Goal: Task Accomplishment & Management: Use online tool/utility

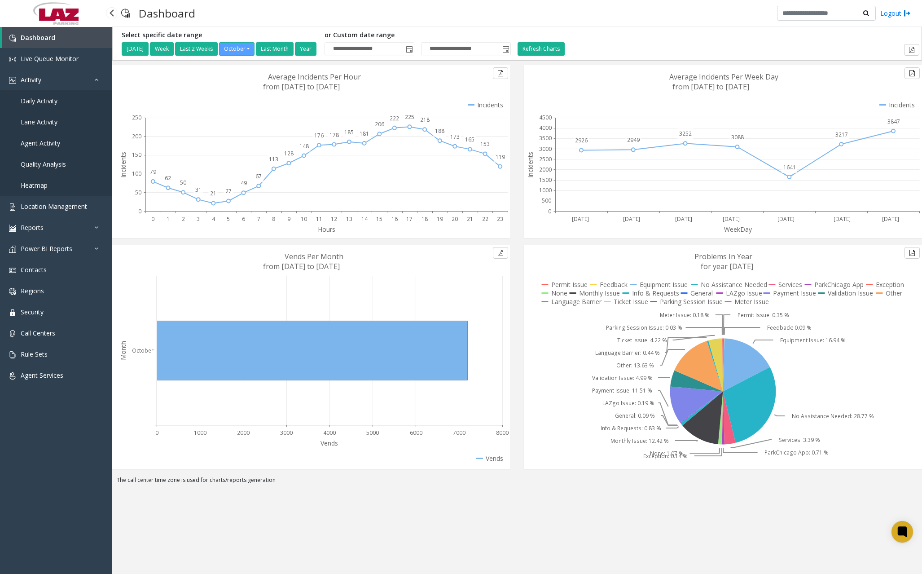
click at [46, 104] on span "Daily Activity" at bounding box center [39, 101] width 37 height 9
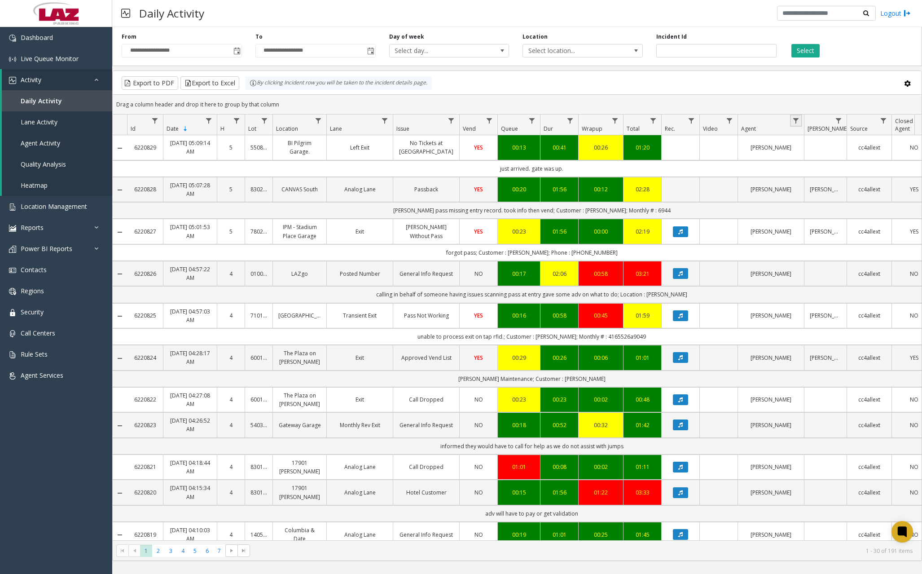
click at [800, 124] on link "Data table" at bounding box center [796, 121] width 12 height 12
click at [831, 169] on div "Contains And Contains Clear Filter" at bounding box center [835, 191] width 89 height 129
click at [831, 164] on input "Agent Filter" at bounding box center [835, 159] width 76 height 15
type input "*****"
click at [846, 245] on button "Filter" at bounding box center [855, 243] width 37 height 20
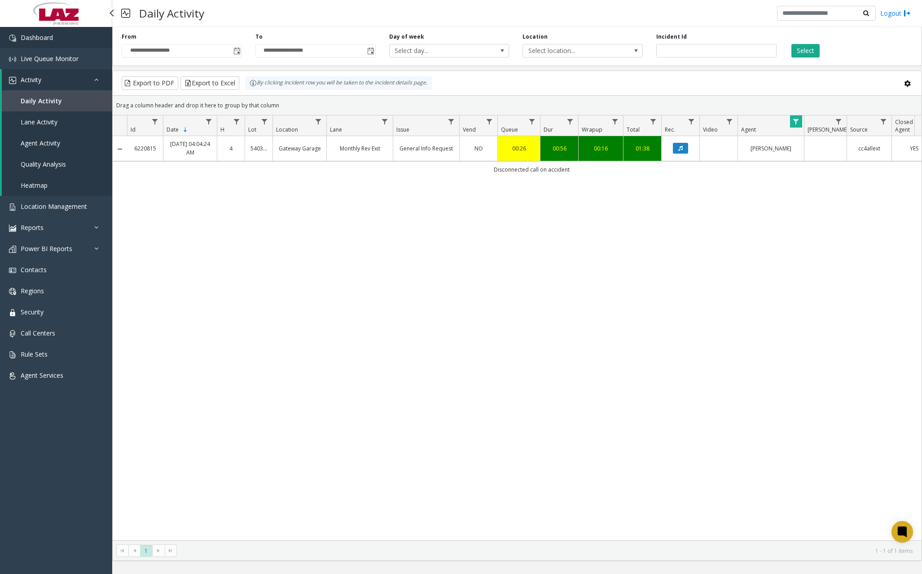
click at [58, 37] on link "Dashboard" at bounding box center [56, 37] width 112 height 21
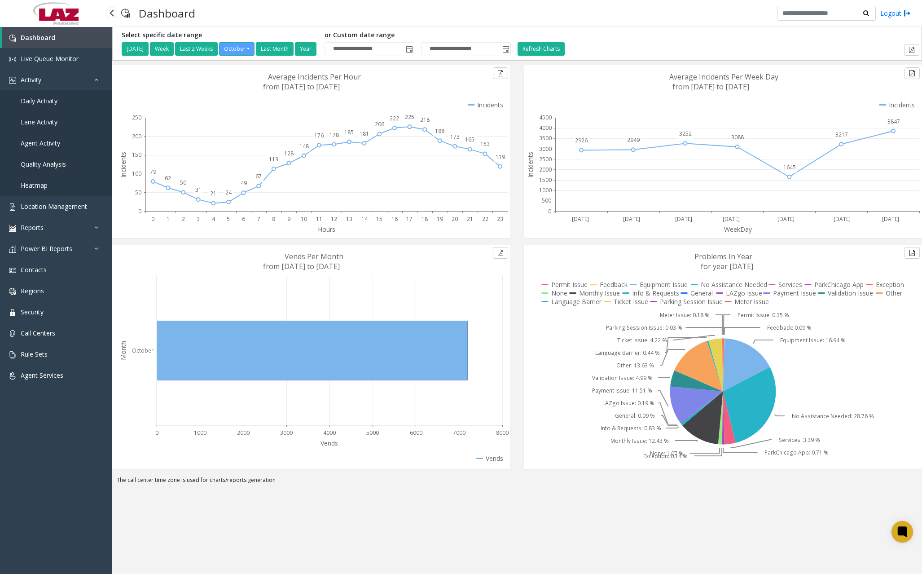
click at [60, 97] on link "Daily Activity" at bounding box center [56, 100] width 112 height 21
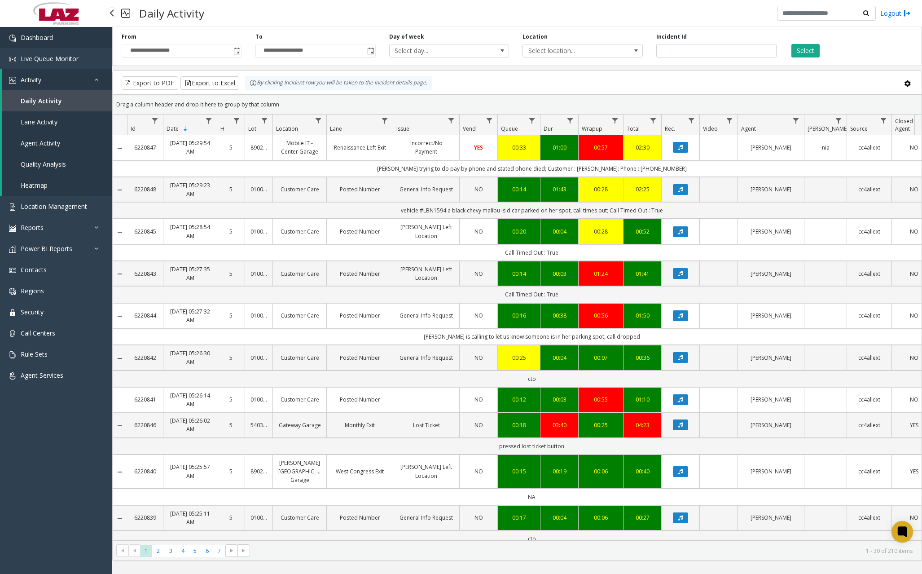
click at [79, 37] on link "Dashboard" at bounding box center [56, 37] width 112 height 21
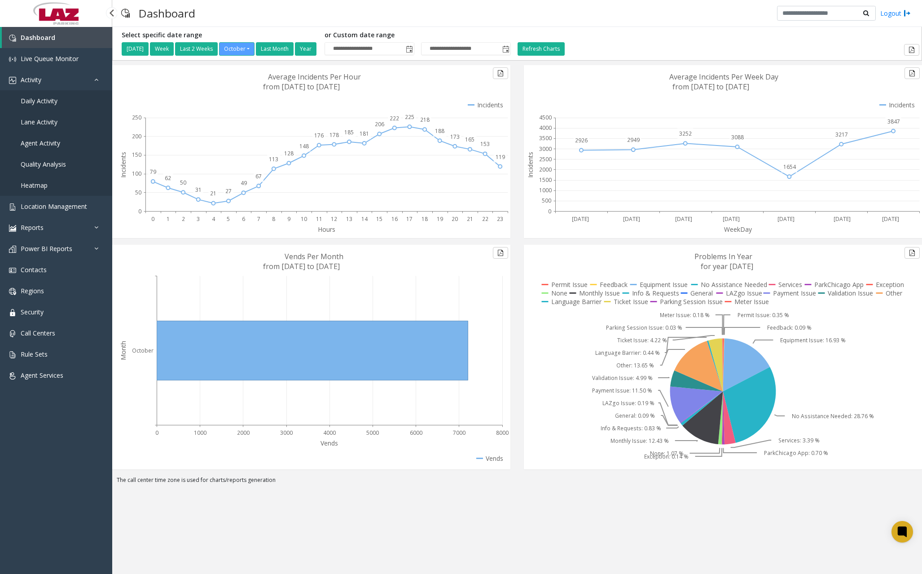
click at [39, 98] on span "Daily Activity" at bounding box center [39, 101] width 37 height 9
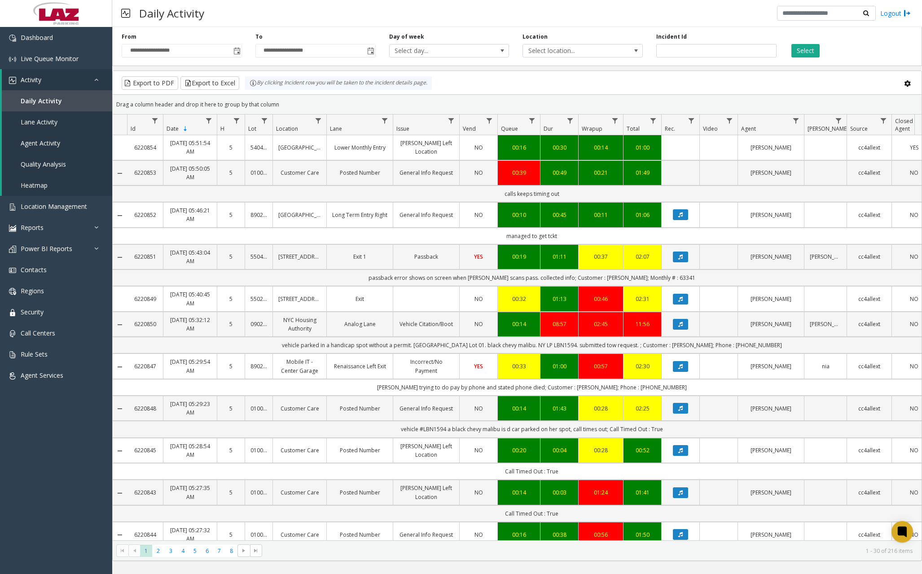
click at [264, 9] on div "Daily Activity Logout" at bounding box center [517, 13] width 810 height 27
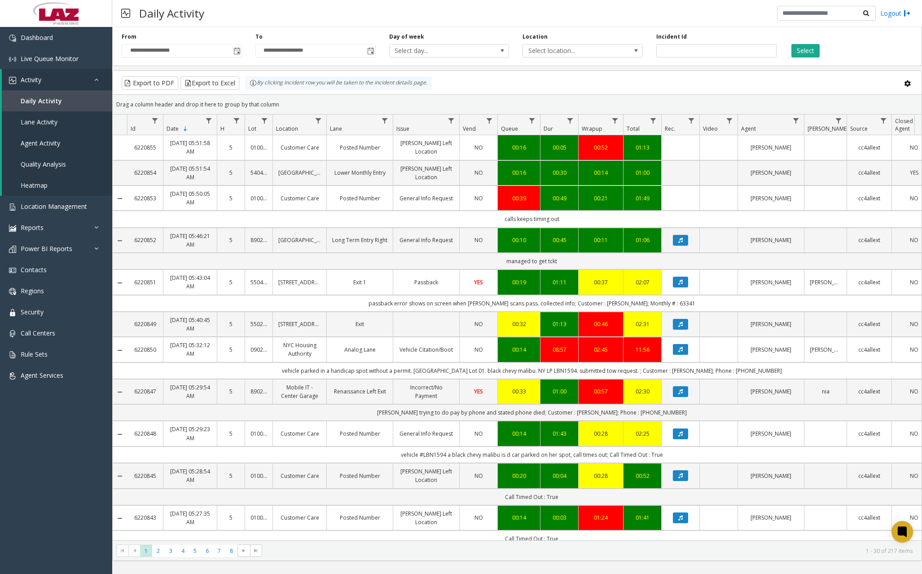
click at [371, 10] on div "Daily Activity Logout" at bounding box center [517, 13] width 810 height 27
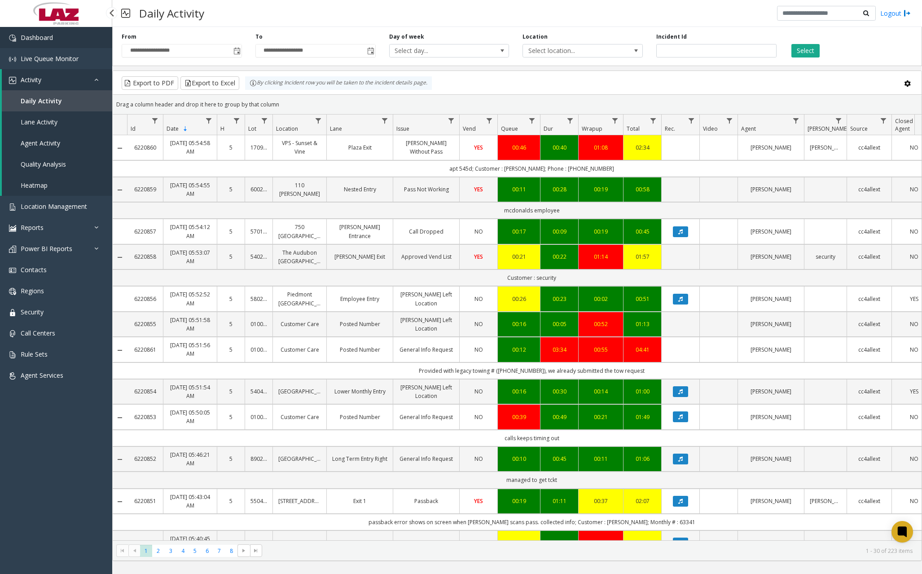
click at [90, 35] on link "Dashboard" at bounding box center [56, 37] width 112 height 21
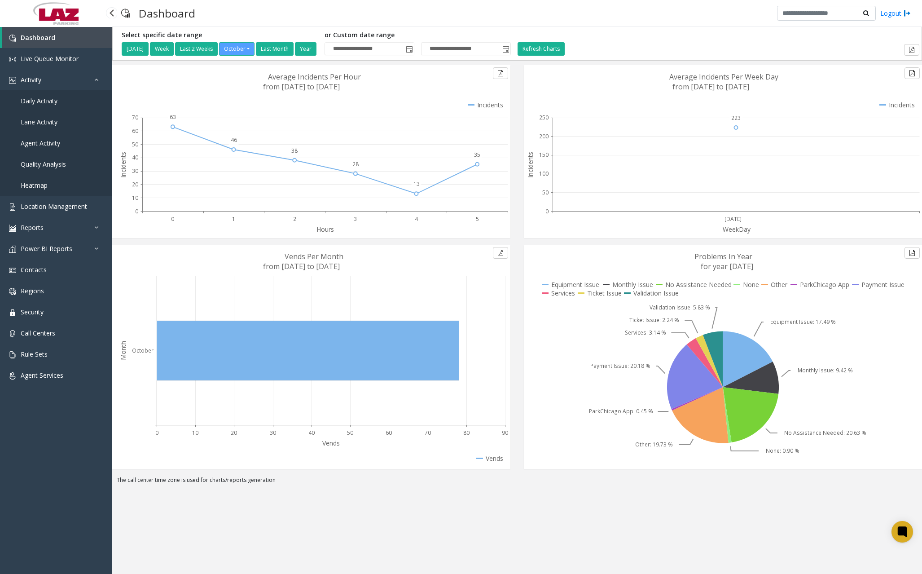
click at [64, 105] on link "Daily Activity" at bounding box center [56, 100] width 112 height 21
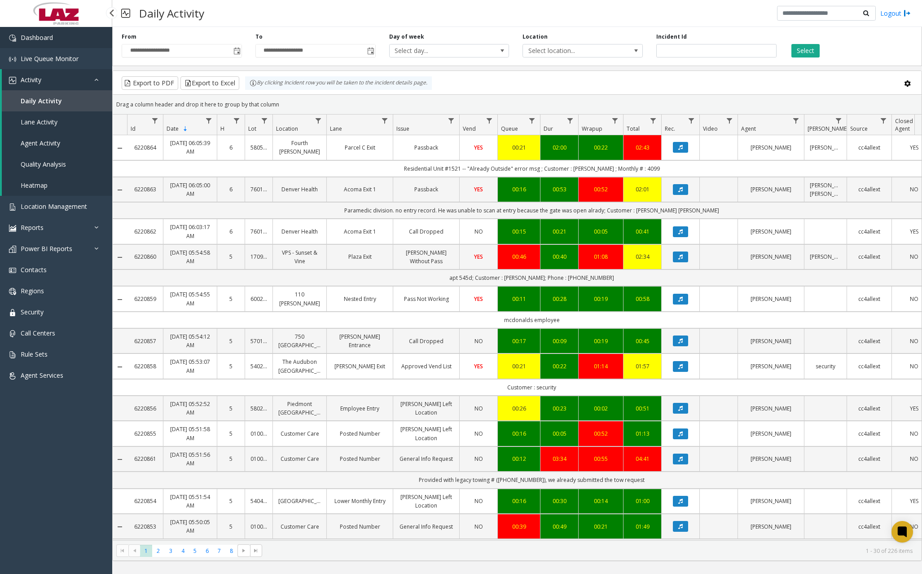
click at [85, 46] on link "Dashboard" at bounding box center [56, 37] width 112 height 21
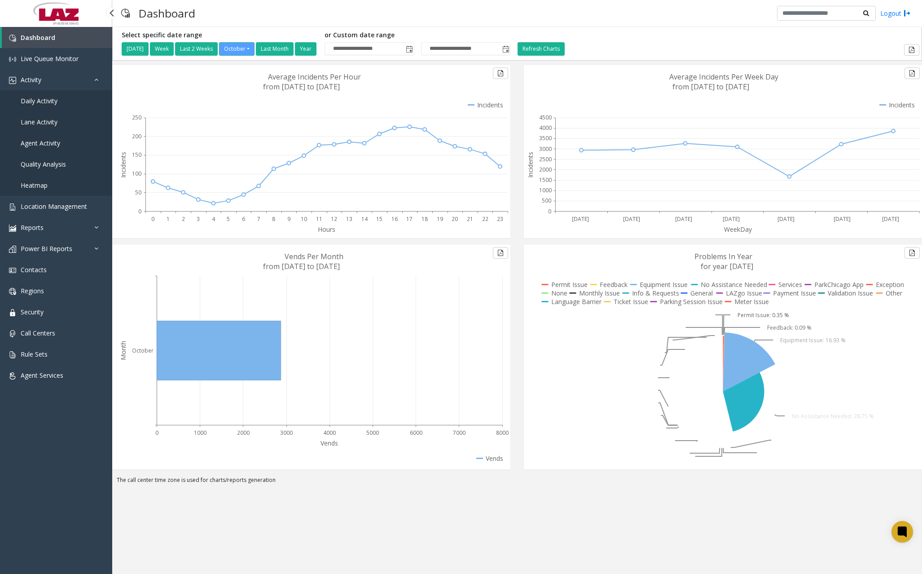
click at [57, 102] on span "Daily Activity" at bounding box center [39, 101] width 37 height 9
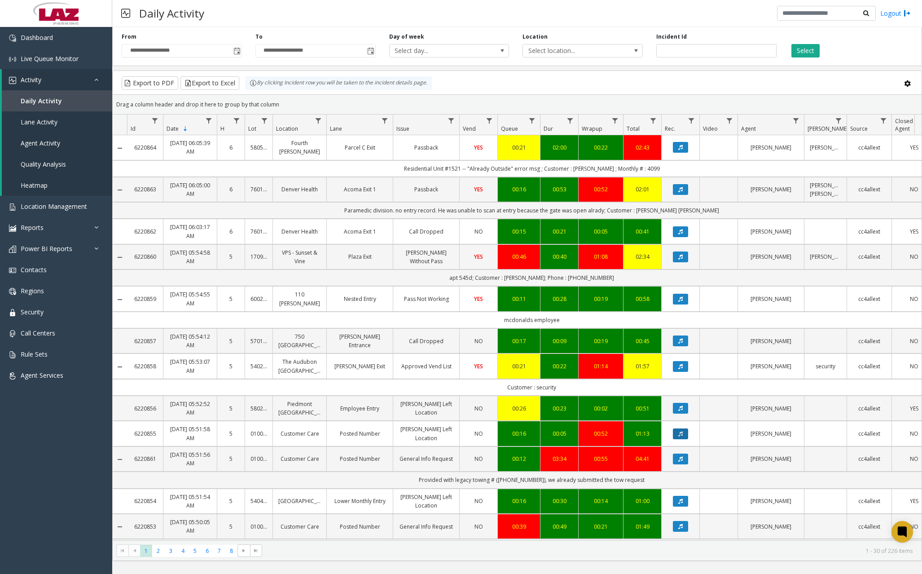
click at [682, 436] on icon "Data table" at bounding box center [681, 433] width 4 height 5
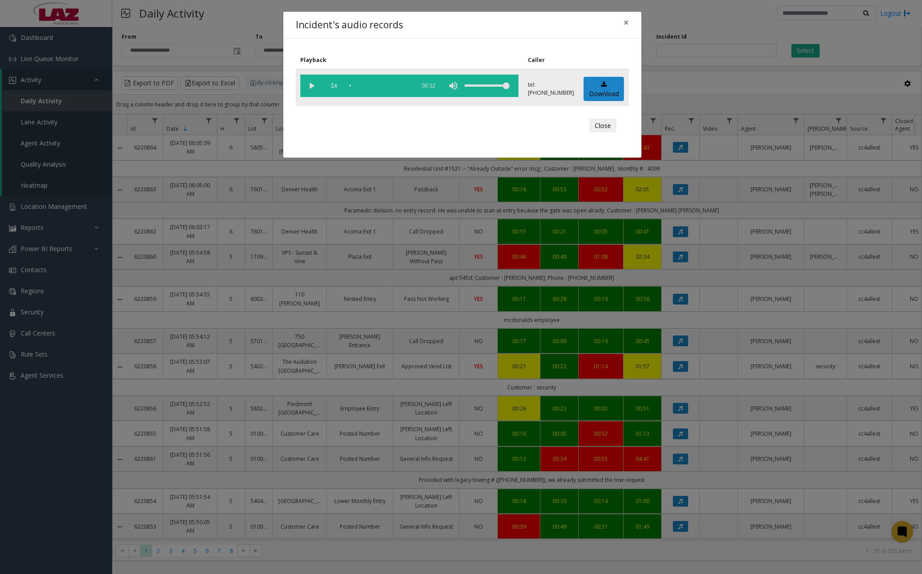
click at [314, 86] on vg-play-pause at bounding box center [311, 86] width 22 height 22
click at [626, 21] on span "×" at bounding box center [626, 22] width 5 height 13
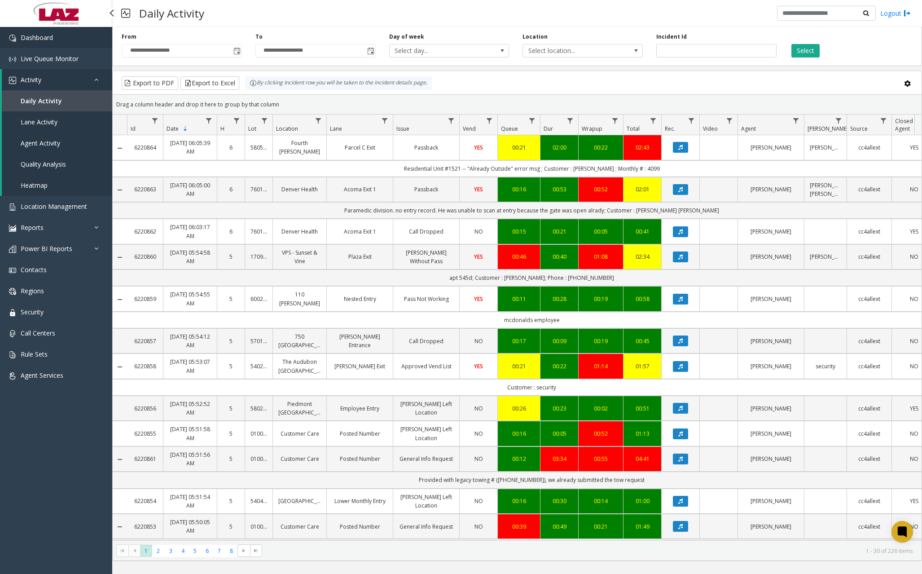
click at [35, 31] on link "Dashboard" at bounding box center [56, 37] width 112 height 21
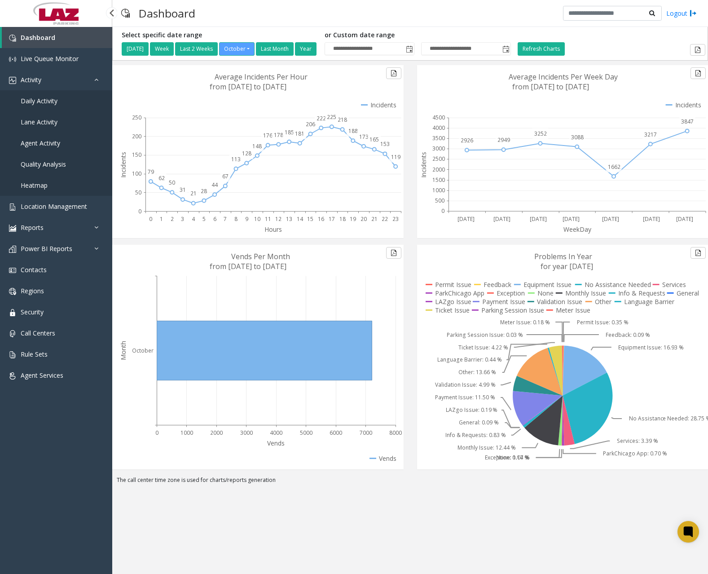
click at [61, 109] on link "Daily Activity" at bounding box center [56, 100] width 112 height 21
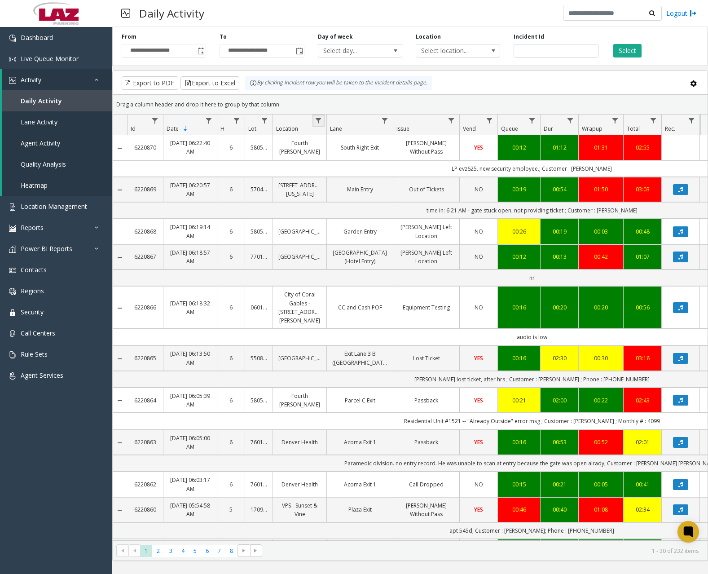
click at [324, 123] on link "Data table" at bounding box center [319, 121] width 12 height 12
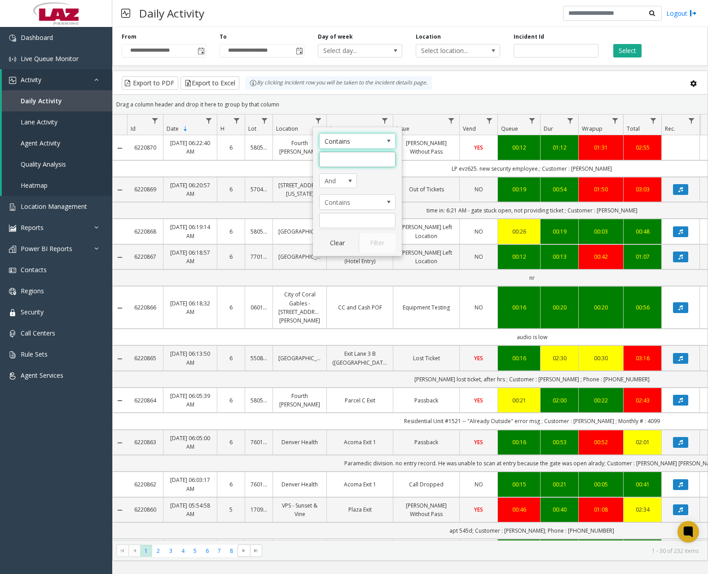
click at [348, 158] on input "Location Filter" at bounding box center [357, 159] width 76 height 15
type input "******"
click at [369, 240] on button "Filter" at bounding box center [377, 243] width 37 height 20
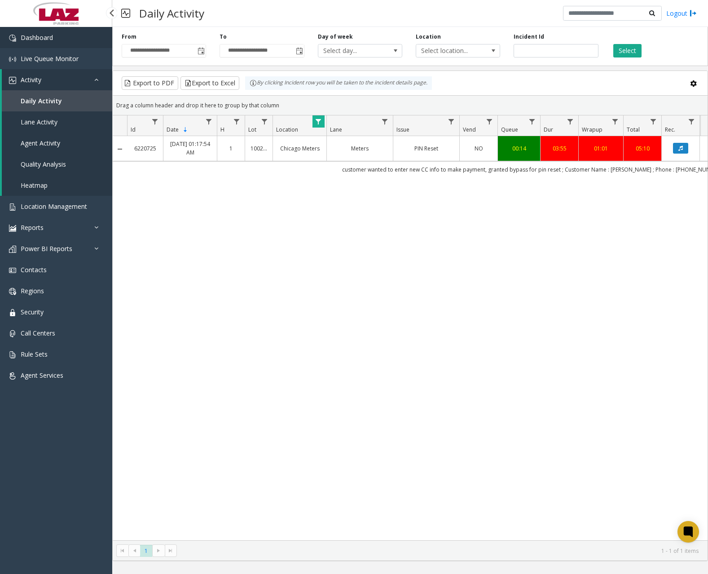
click at [66, 40] on link "Dashboard" at bounding box center [56, 37] width 112 height 21
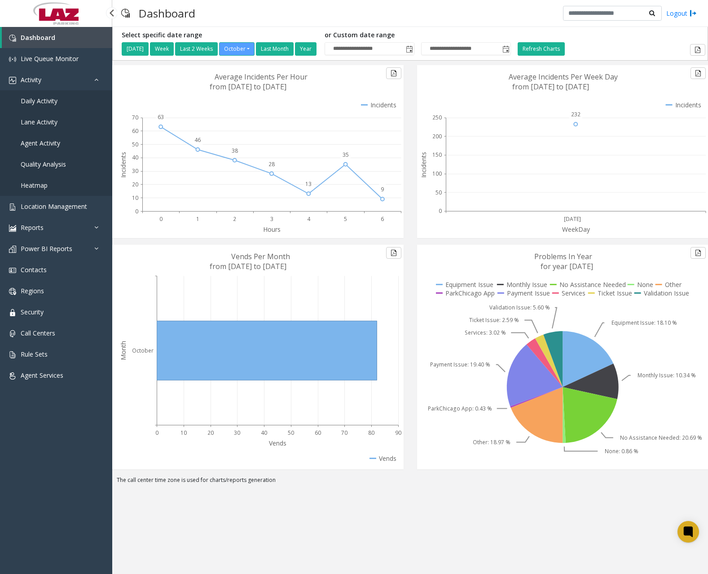
click at [53, 101] on span "Daily Activity" at bounding box center [39, 101] width 37 height 9
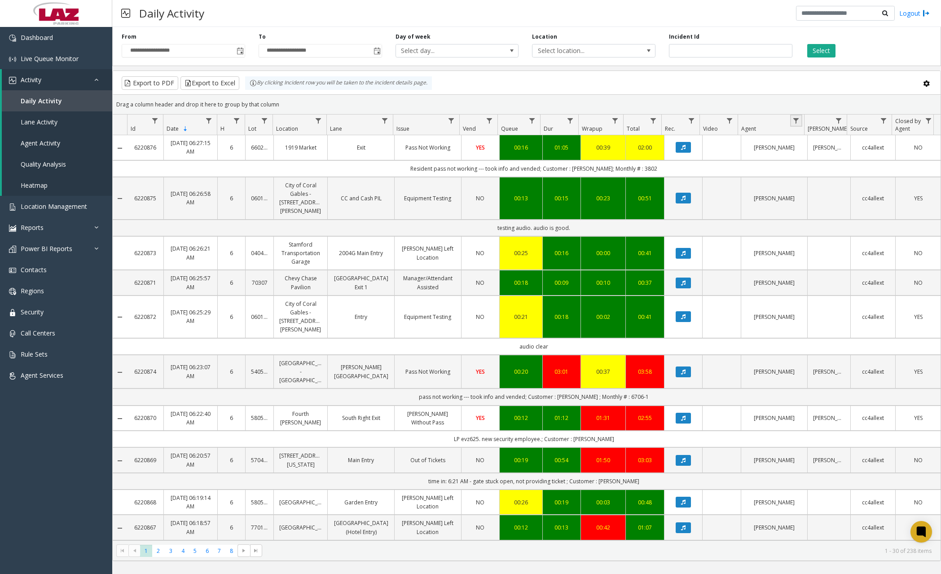
click at [800, 123] on link "Data table" at bounding box center [796, 121] width 12 height 12
click at [818, 166] on input "Agent Filter" at bounding box center [835, 159] width 76 height 15
type input "*********"
click at [866, 248] on button "Filter" at bounding box center [855, 243] width 37 height 20
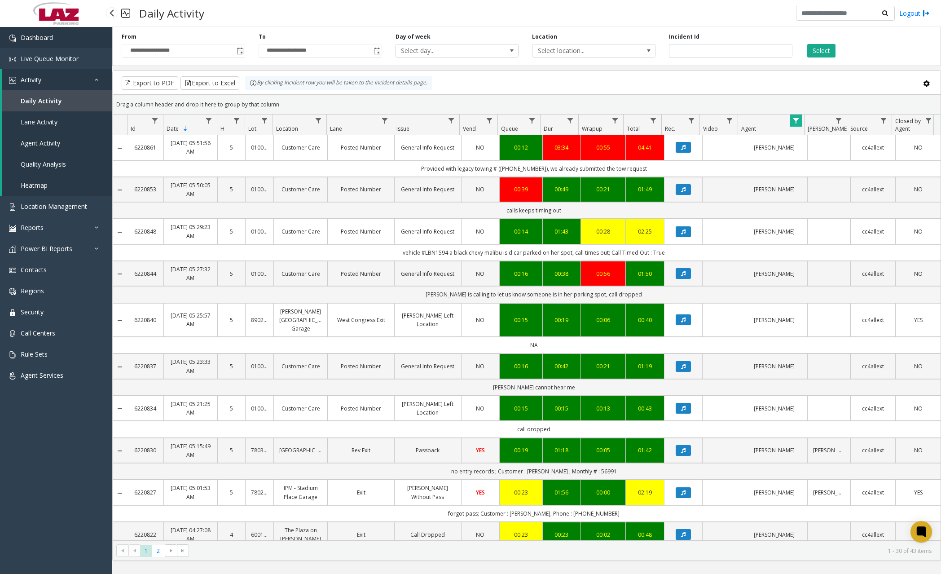
click at [67, 39] on link "Dashboard" at bounding box center [56, 37] width 112 height 21
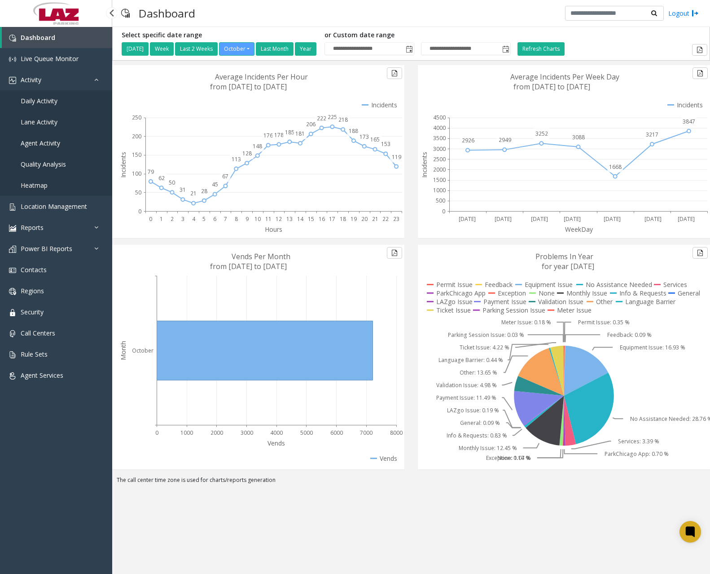
click at [45, 98] on span "Daily Activity" at bounding box center [39, 101] width 37 height 9
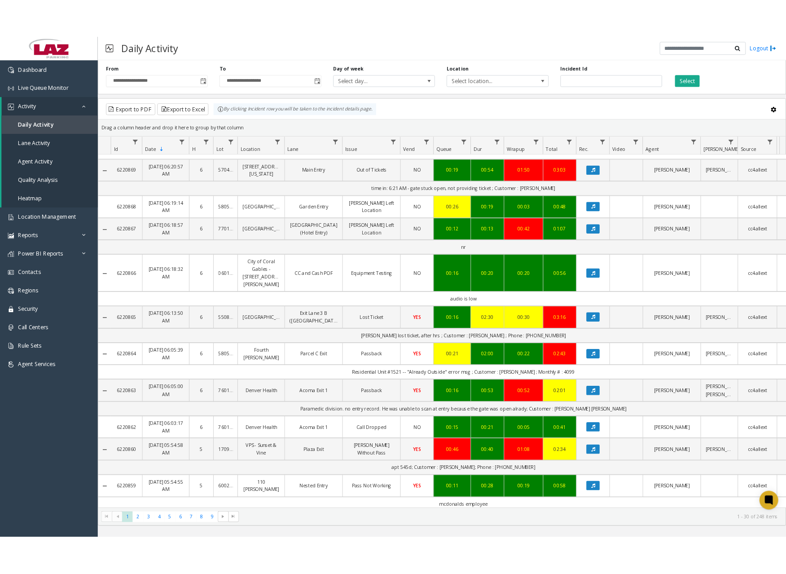
scroll to position [763, 0]
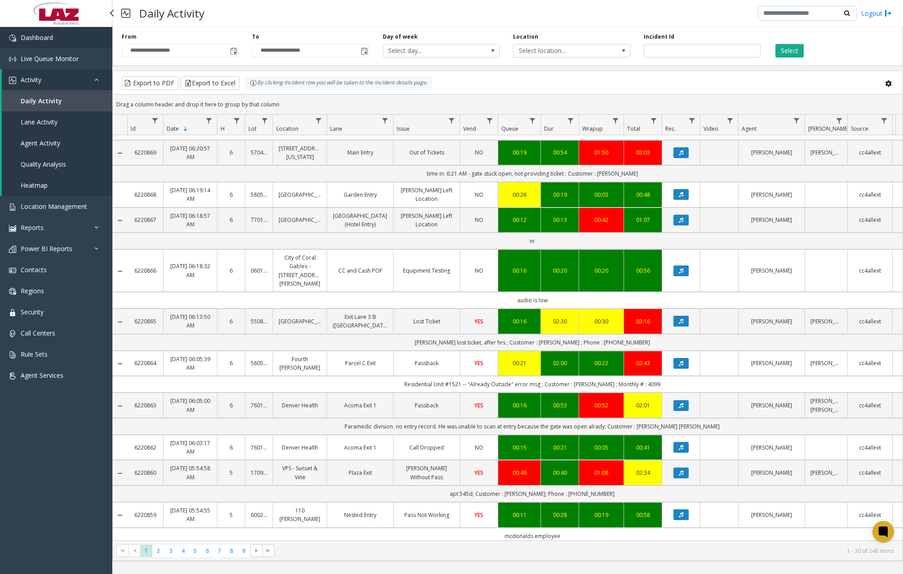
click at [63, 46] on link "Dashboard" at bounding box center [56, 37] width 112 height 21
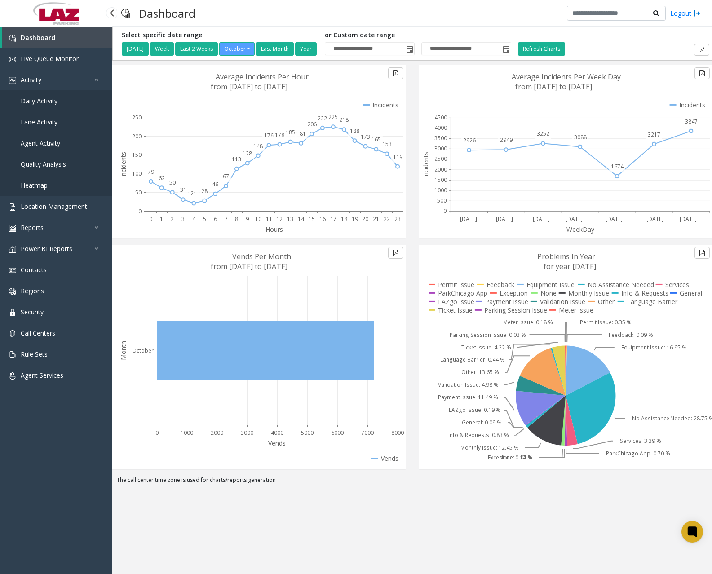
click at [53, 101] on span "Daily Activity" at bounding box center [39, 101] width 37 height 9
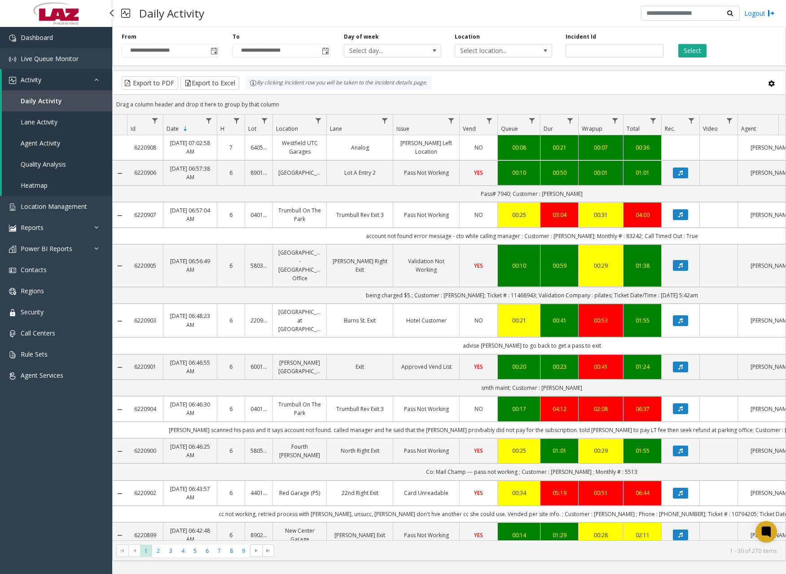
click at [78, 42] on link "Dashboard" at bounding box center [56, 37] width 112 height 21
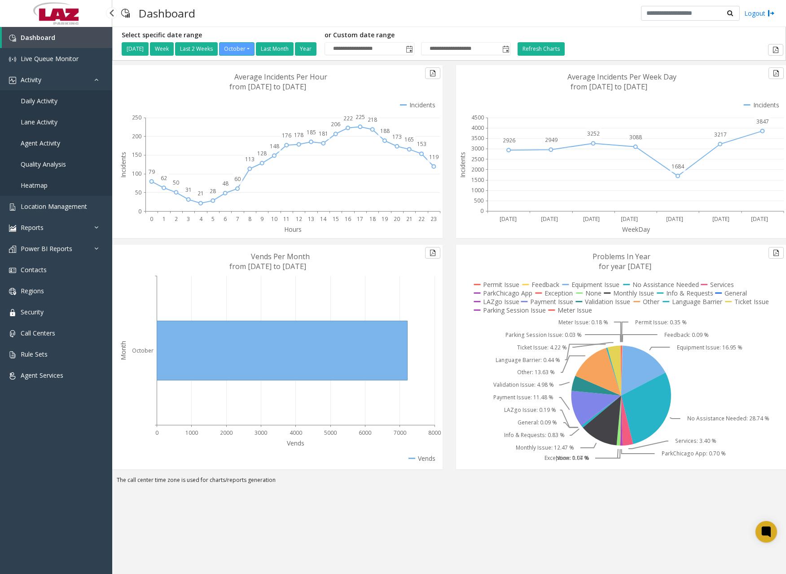
click at [60, 102] on link "Daily Activity" at bounding box center [56, 100] width 112 height 21
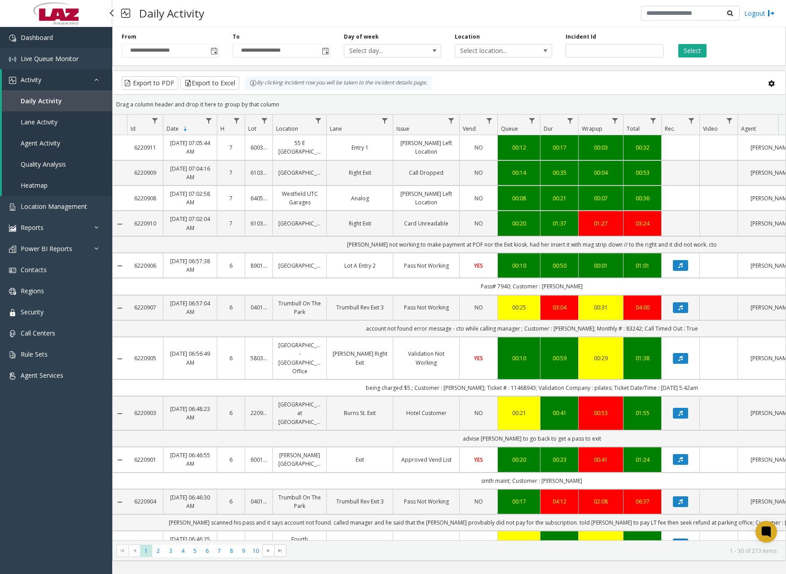
click at [56, 39] on link "Dashboard" at bounding box center [56, 37] width 112 height 21
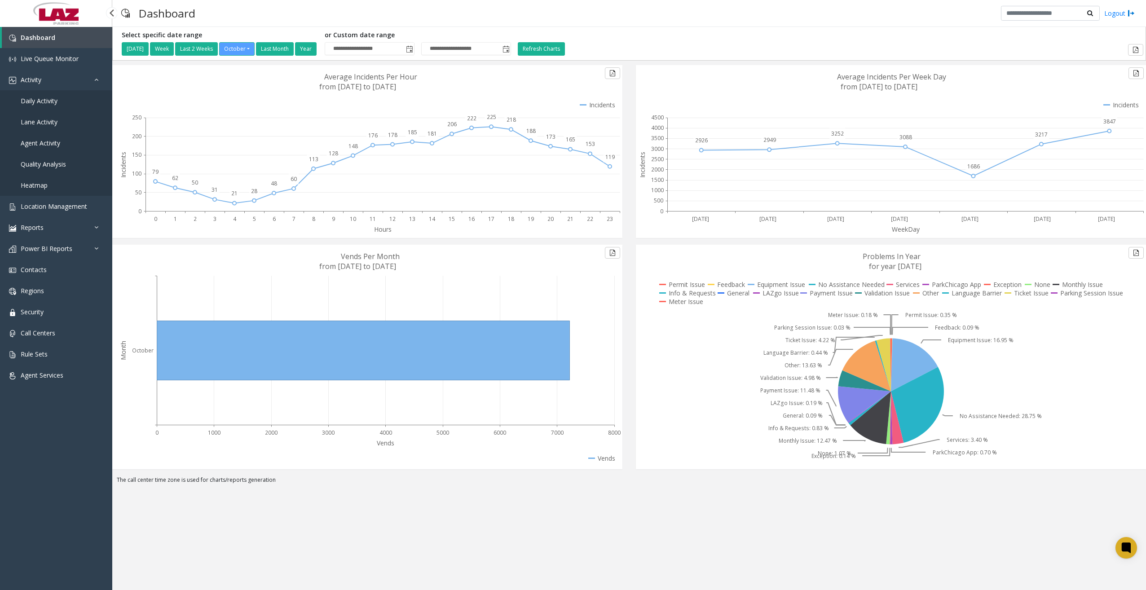
click at [50, 101] on span "Daily Activity" at bounding box center [39, 101] width 37 height 9
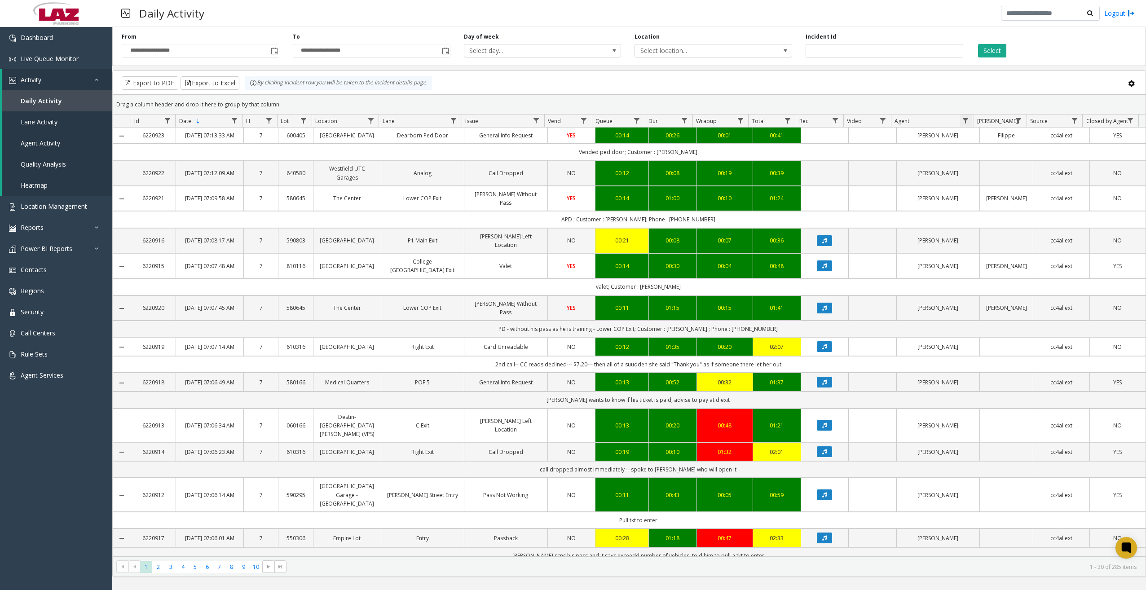
click at [922, 118] on span "Data table" at bounding box center [965, 120] width 7 height 7
click at [922, 156] on input "Agent Filter" at bounding box center [1004, 159] width 76 height 15
type input "******"
click at [922, 239] on button "Filter" at bounding box center [1023, 243] width 37 height 20
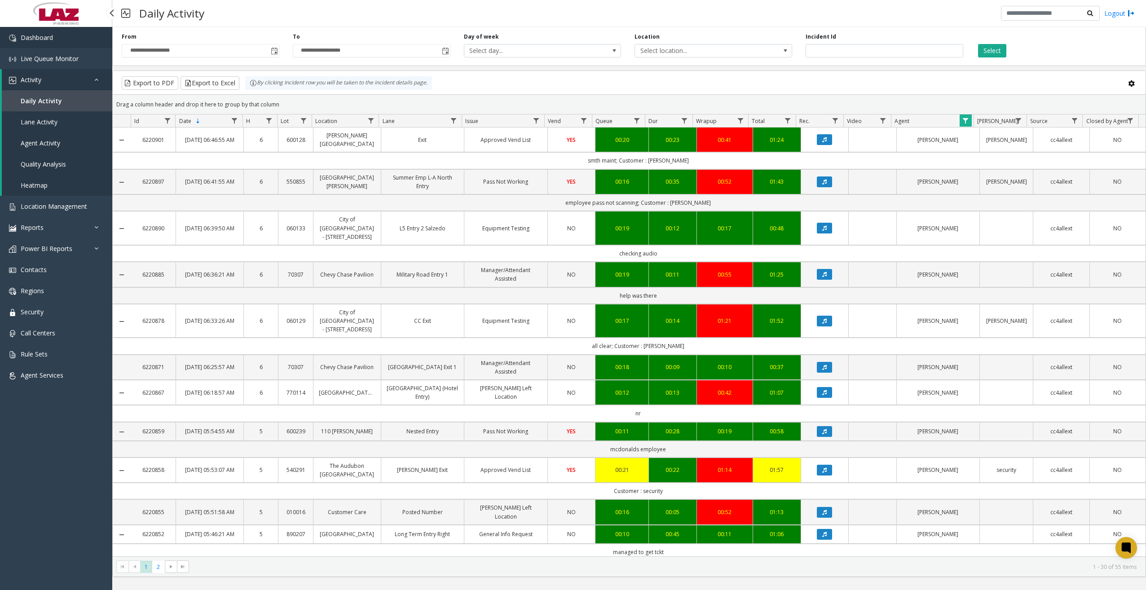
click at [53, 39] on link "Dashboard" at bounding box center [56, 37] width 112 height 21
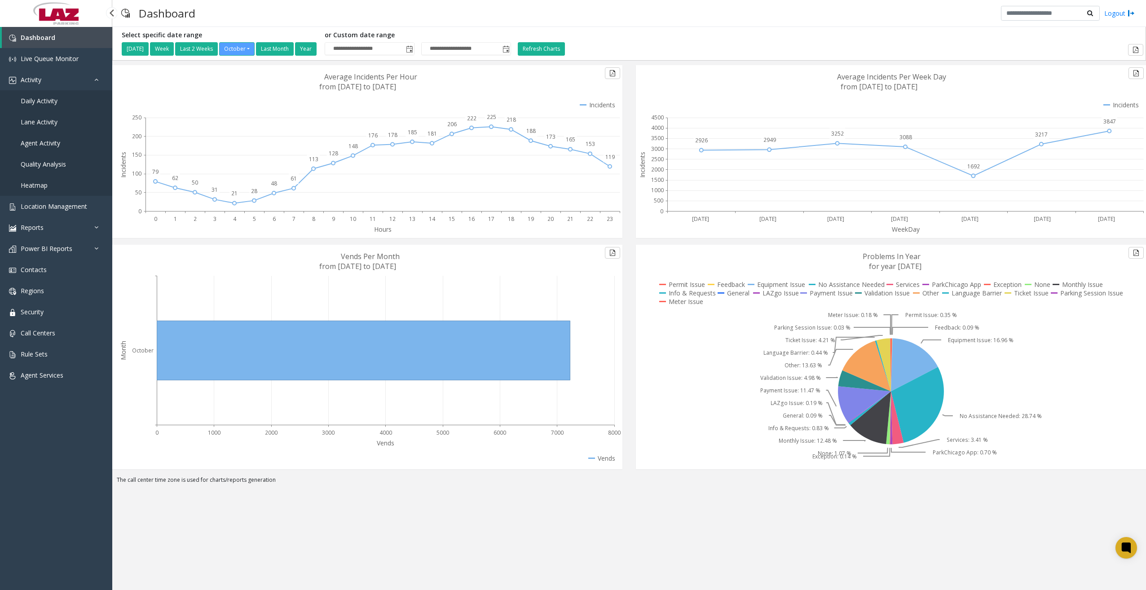
click at [57, 97] on span "Daily Activity" at bounding box center [39, 101] width 37 height 9
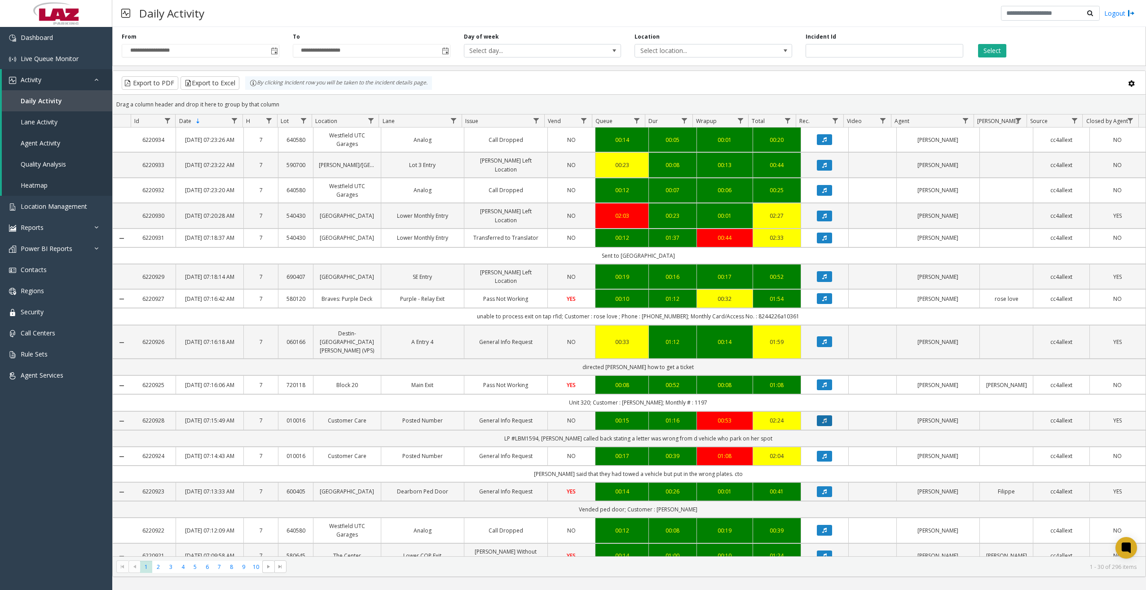
click at [822, 423] on icon "Data table" at bounding box center [824, 420] width 4 height 5
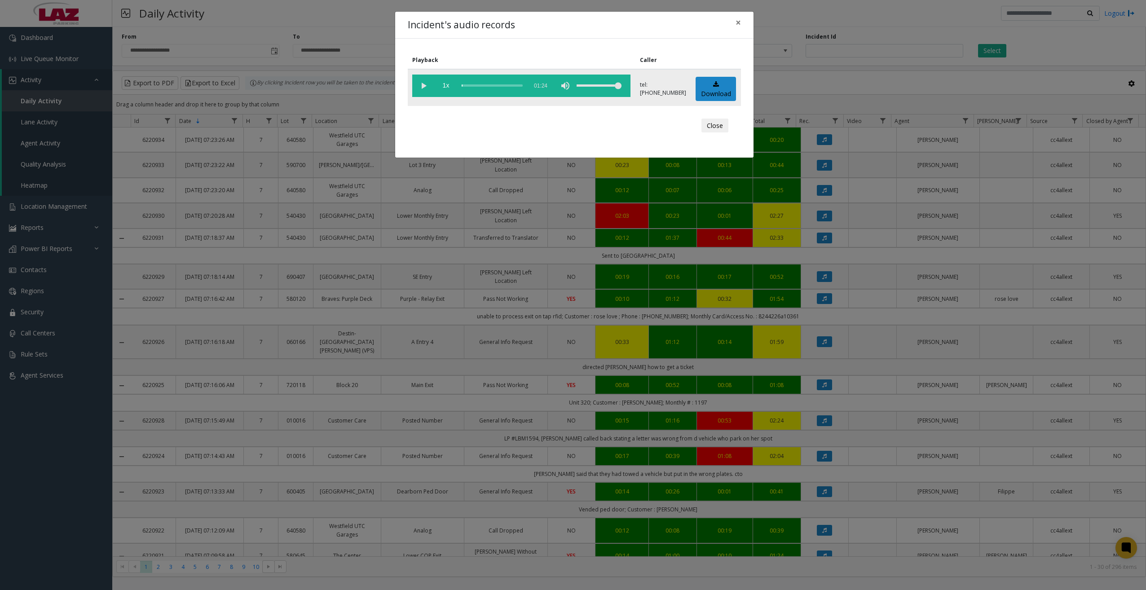
click at [421, 81] on vg-play-pause at bounding box center [423, 86] width 22 height 22
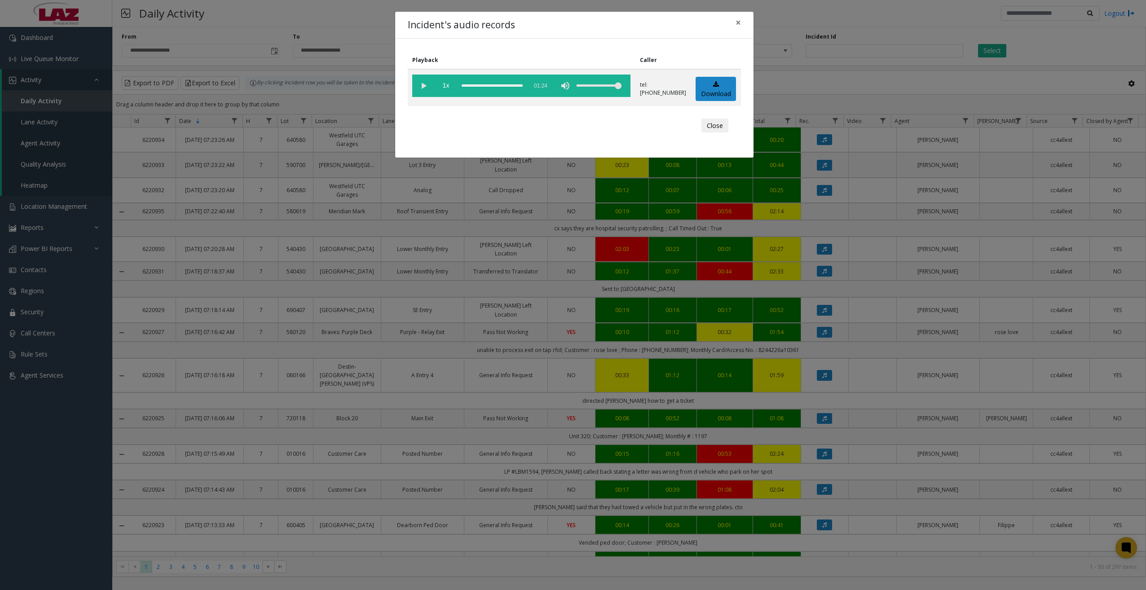
click at [519, 22] on div "Incident's audio records ×" at bounding box center [574, 25] width 358 height 27
click at [740, 22] on span "×" at bounding box center [738, 22] width 5 height 13
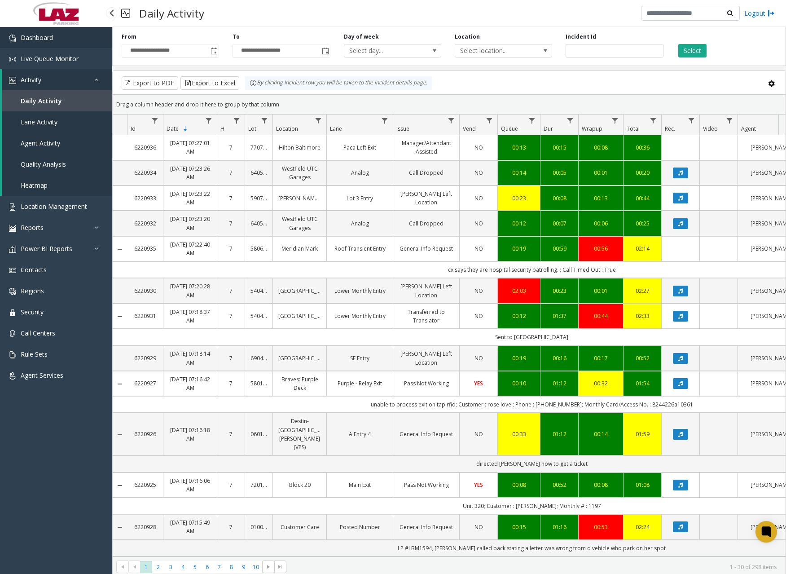
click at [36, 36] on span "Dashboard" at bounding box center [37, 37] width 32 height 9
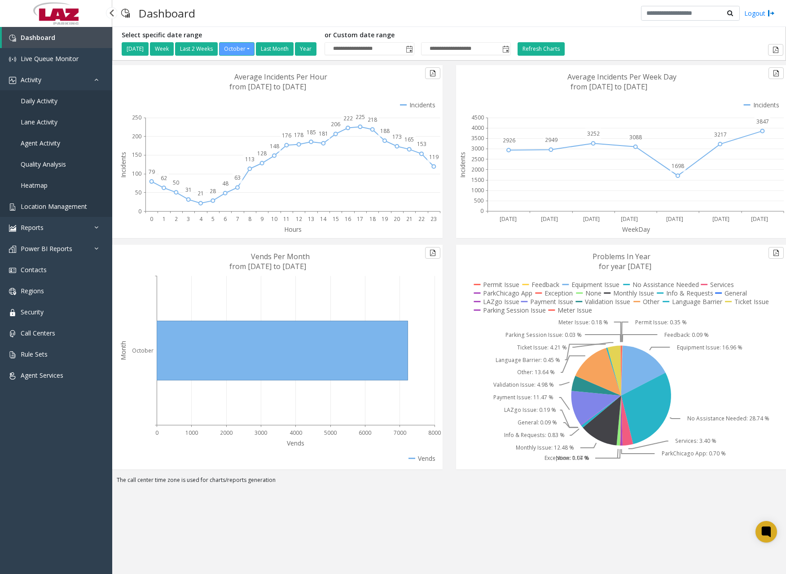
click at [54, 200] on link "Location Management" at bounding box center [56, 206] width 112 height 21
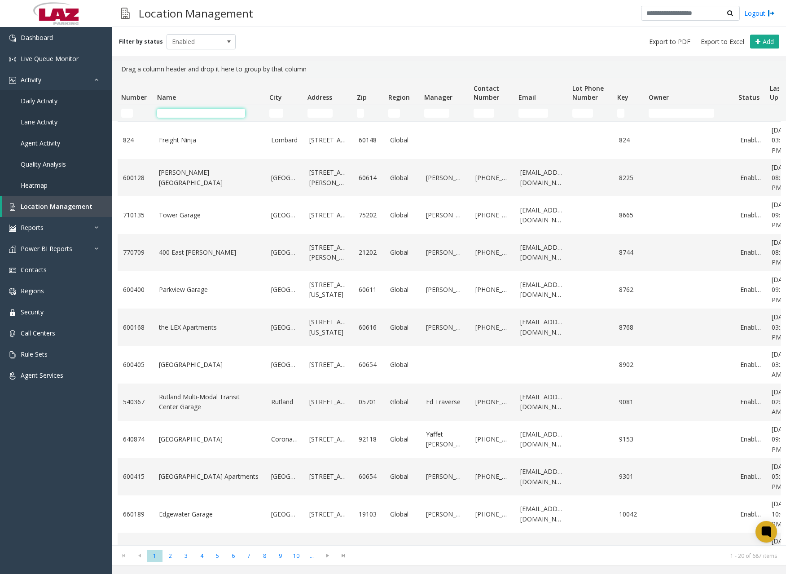
click at [204, 112] on input "Name Filter" at bounding box center [201, 113] width 88 height 9
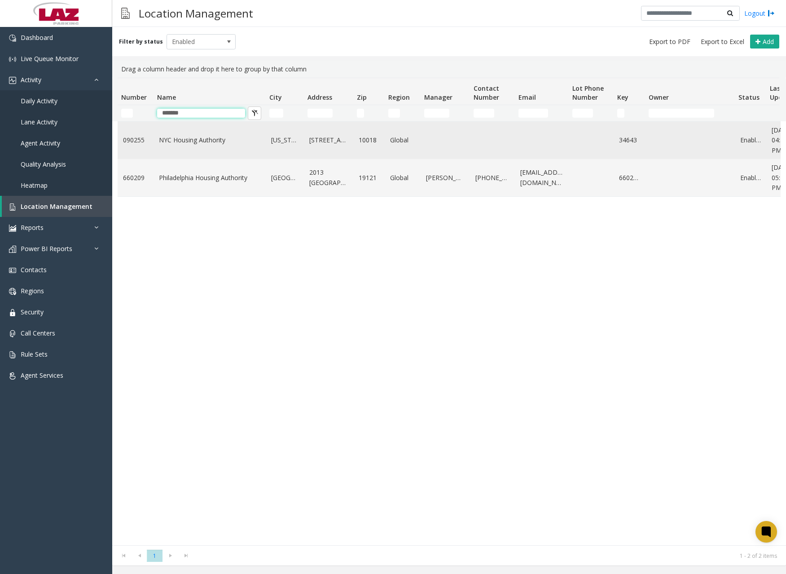
type input "*******"
click at [184, 134] on td "NYC Housing Authority" at bounding box center [210, 140] width 112 height 37
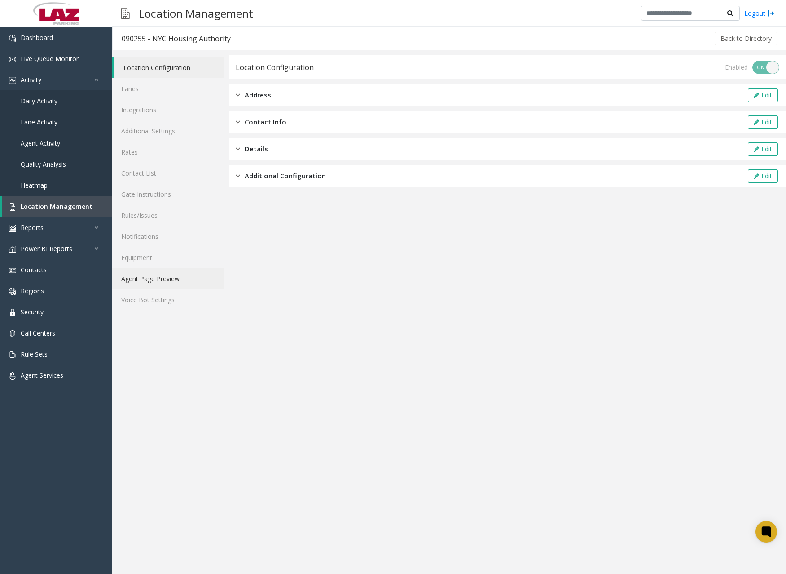
click at [156, 282] on link "Agent Page Preview" at bounding box center [168, 278] width 112 height 21
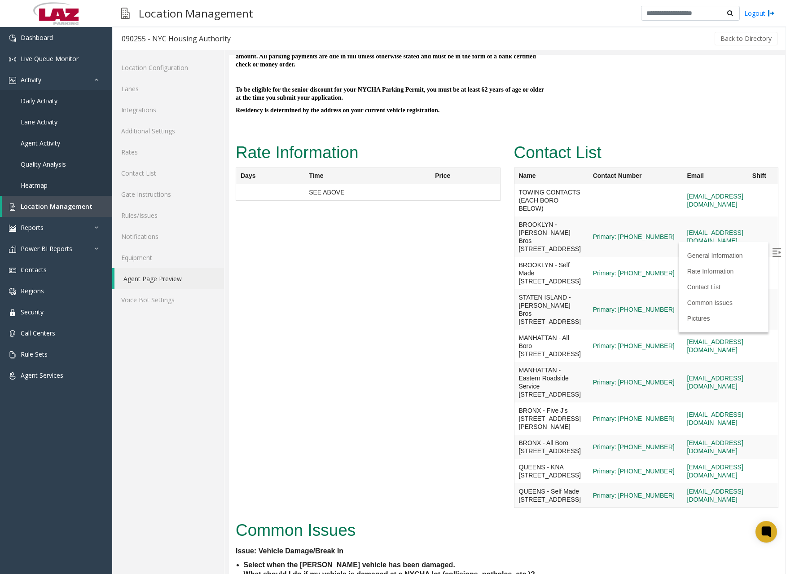
scroll to position [988, 0]
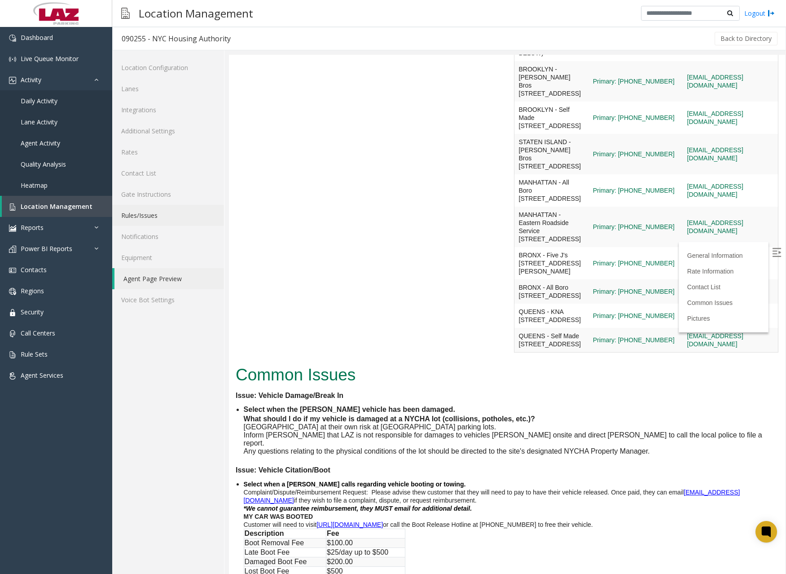
click at [154, 213] on link "Rules/Issues" at bounding box center [168, 215] width 112 height 21
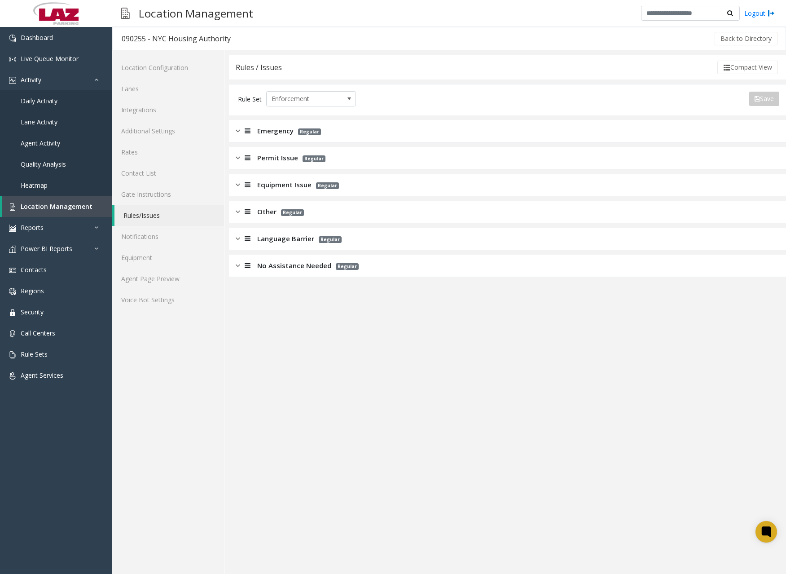
click at [238, 212] on img at bounding box center [238, 212] width 4 height 10
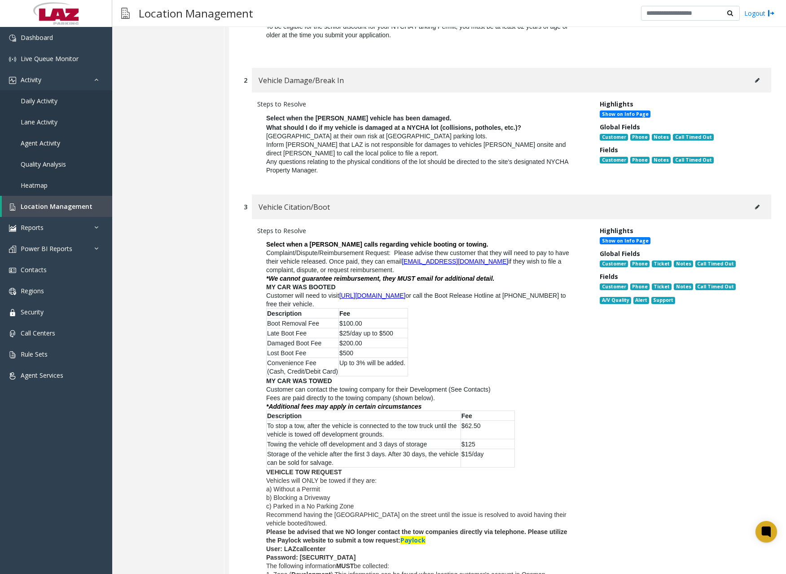
scroll to position [584, 0]
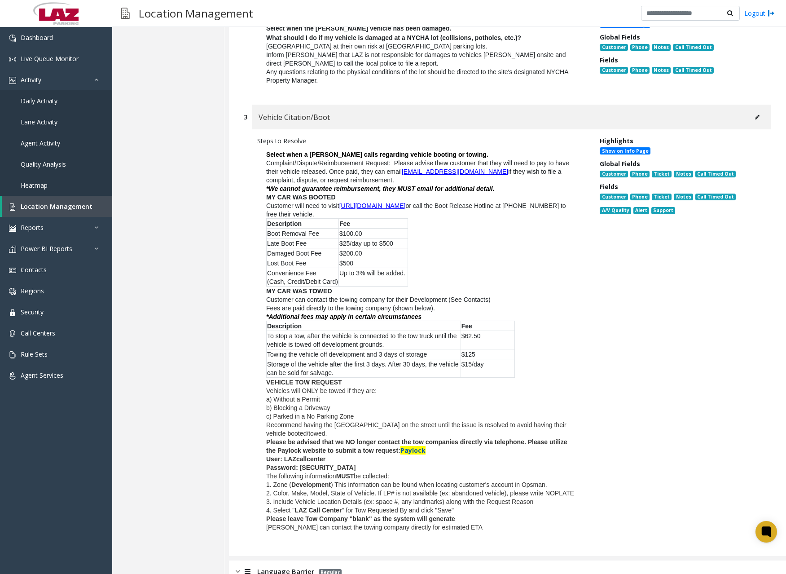
click at [419, 446] on span "Paylock" at bounding box center [413, 450] width 25 height 9
click at [51, 40] on span "Dashboard" at bounding box center [37, 37] width 32 height 9
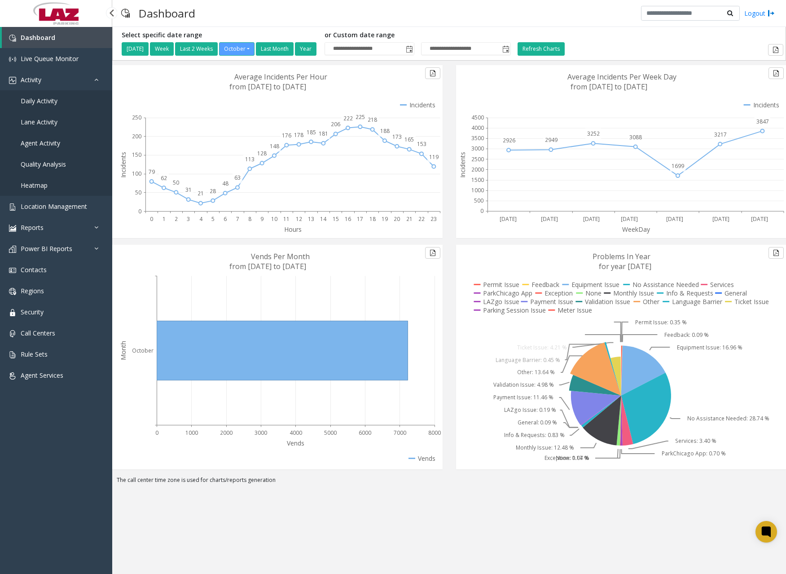
click at [51, 101] on span "Daily Activity" at bounding box center [39, 101] width 37 height 9
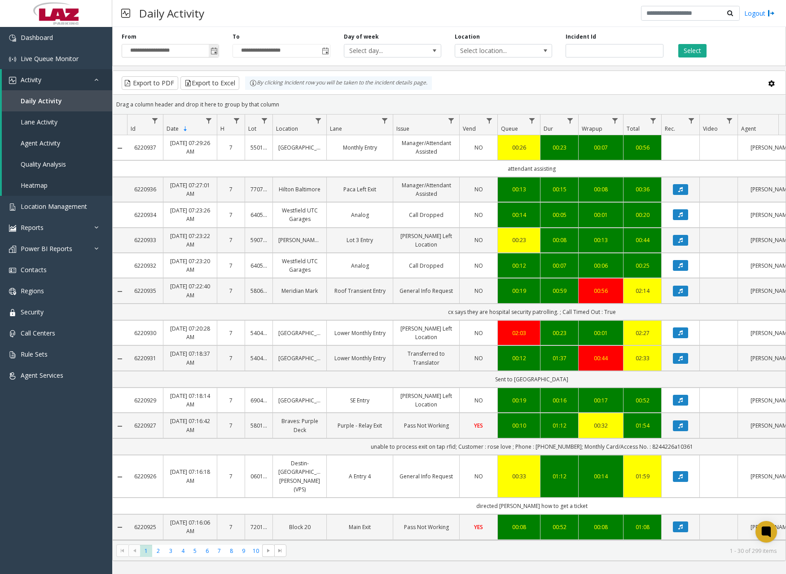
click at [215, 53] on span "Toggle popup" at bounding box center [214, 51] width 7 height 7
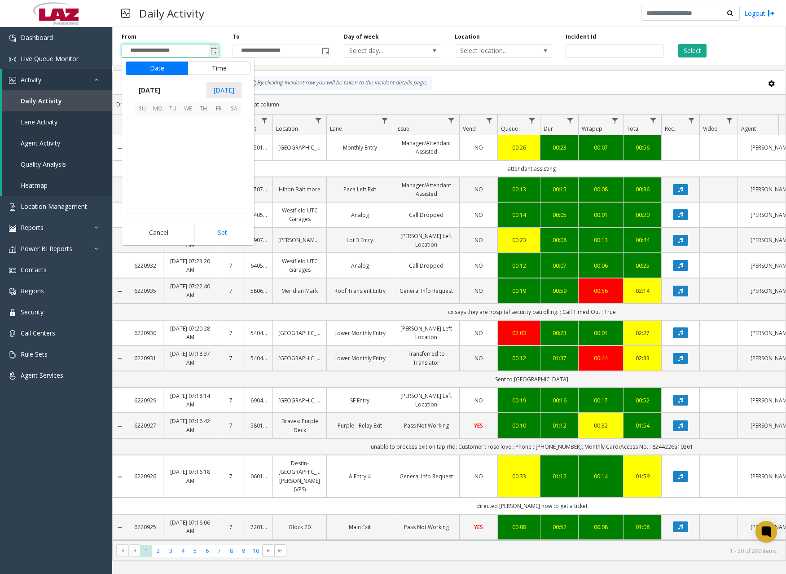
scroll to position [161272, 0]
click at [215, 53] on span "Toggle popup" at bounding box center [214, 51] width 7 height 7
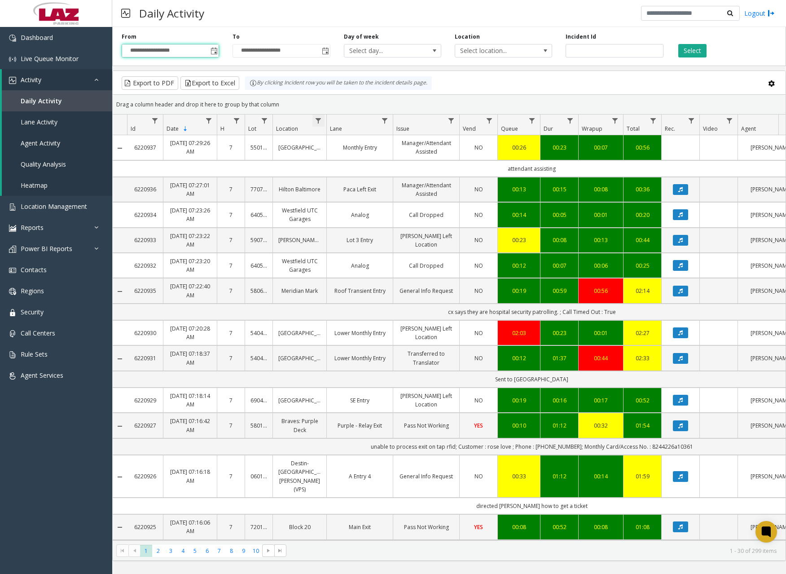
click at [318, 120] on span "Data table" at bounding box center [318, 120] width 7 height 7
click at [348, 161] on input "Location Filter" at bounding box center [357, 159] width 76 height 15
type input "*****"
type input "******"
click at [371, 245] on button "Filter" at bounding box center [377, 243] width 37 height 20
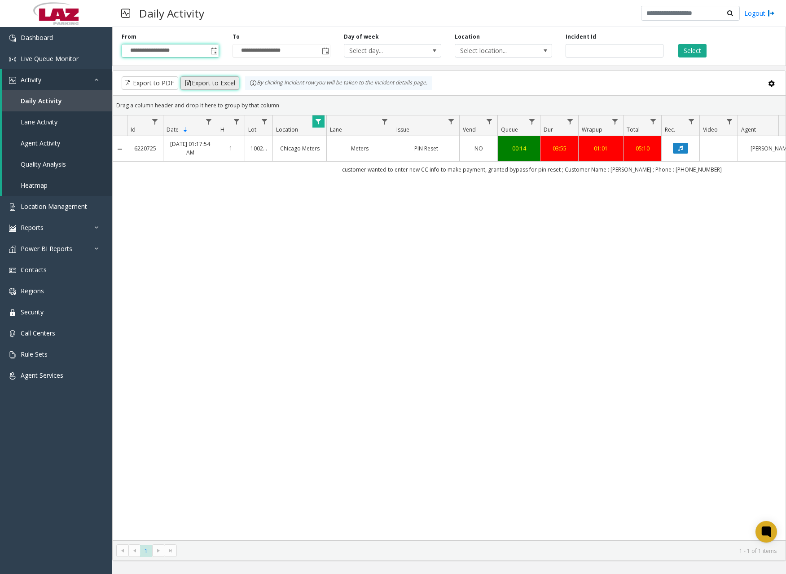
click at [219, 82] on button "Export to Excel" at bounding box center [210, 82] width 59 height 13
click at [67, 38] on link "Dashboard" at bounding box center [56, 37] width 112 height 21
